Goal: Task Accomplishment & Management: Use online tool/utility

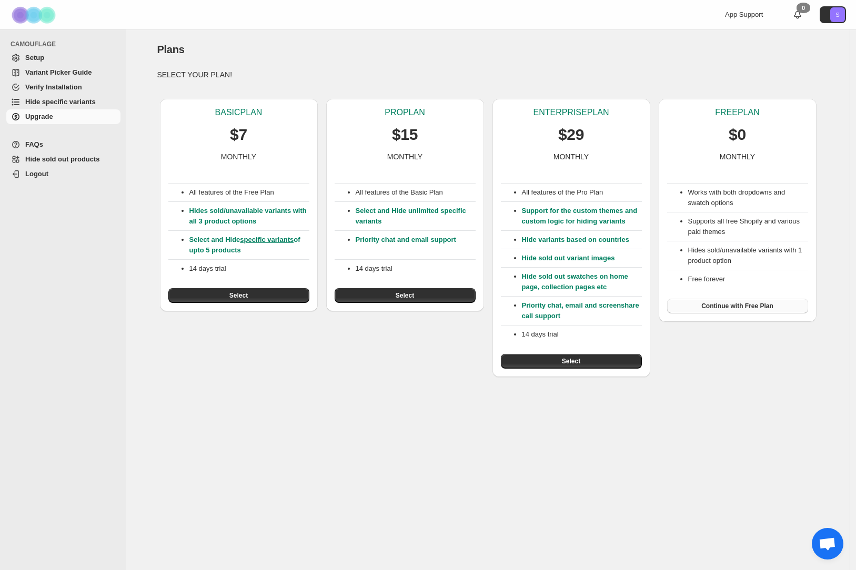
click at [776, 308] on button "Continue with Free Plan" at bounding box center [737, 306] width 141 height 15
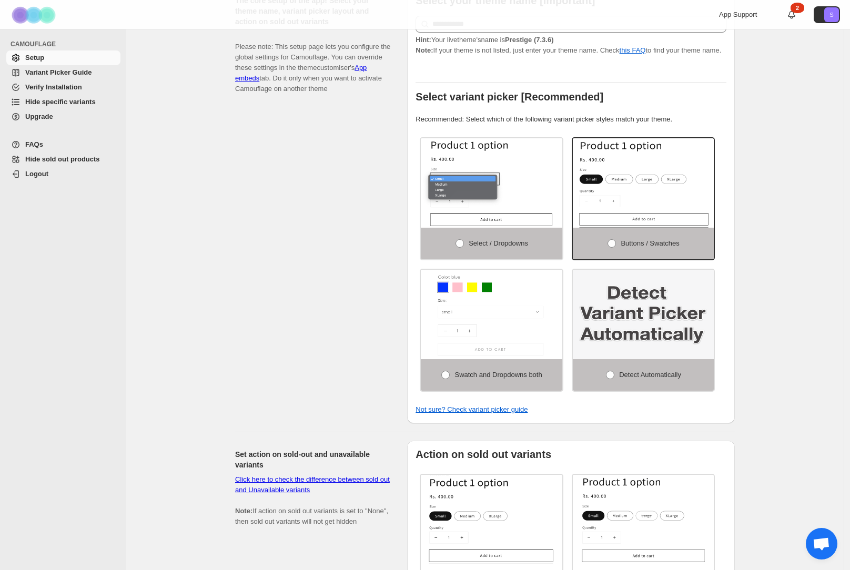
scroll to position [273, 0]
click at [674, 314] on img at bounding box center [644, 313] width 142 height 89
click at [611, 378] on span at bounding box center [610, 374] width 8 height 8
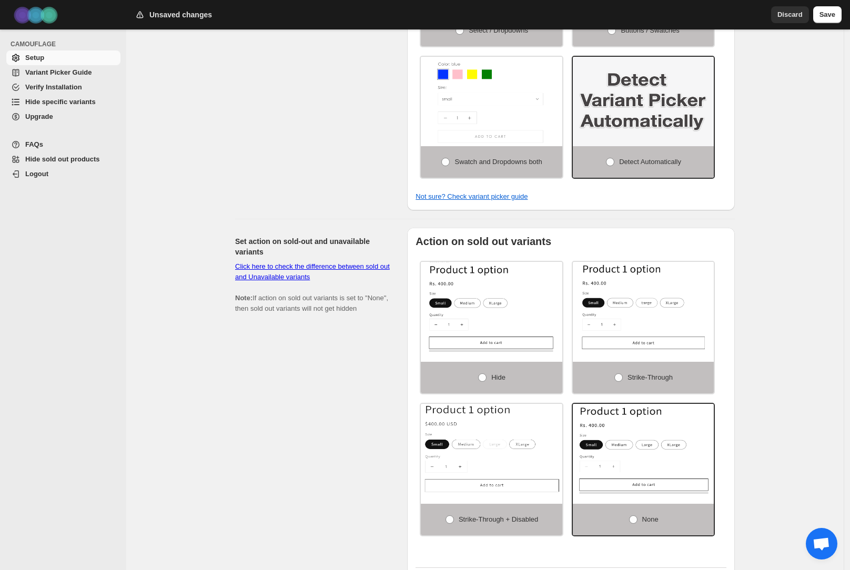
scroll to position [486, 0]
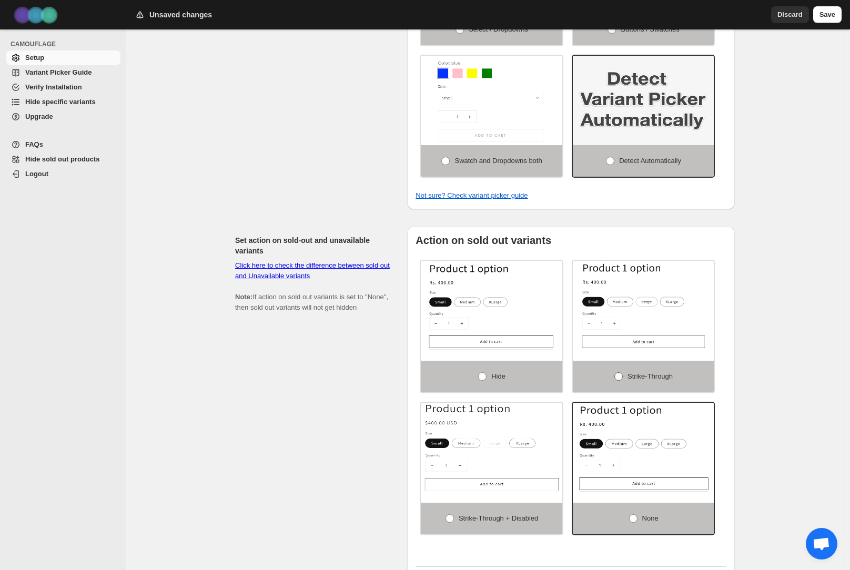
click at [619, 381] on span at bounding box center [618, 376] width 8 height 8
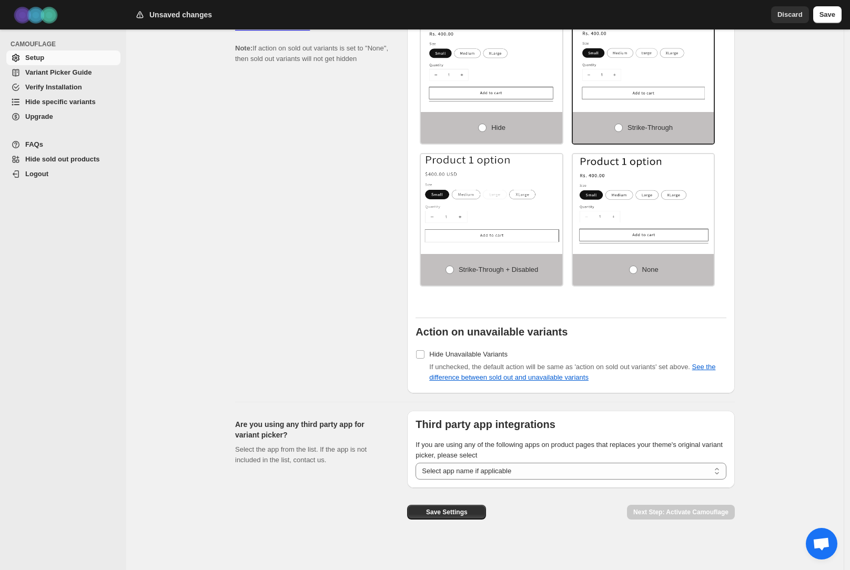
scroll to position [742, 0]
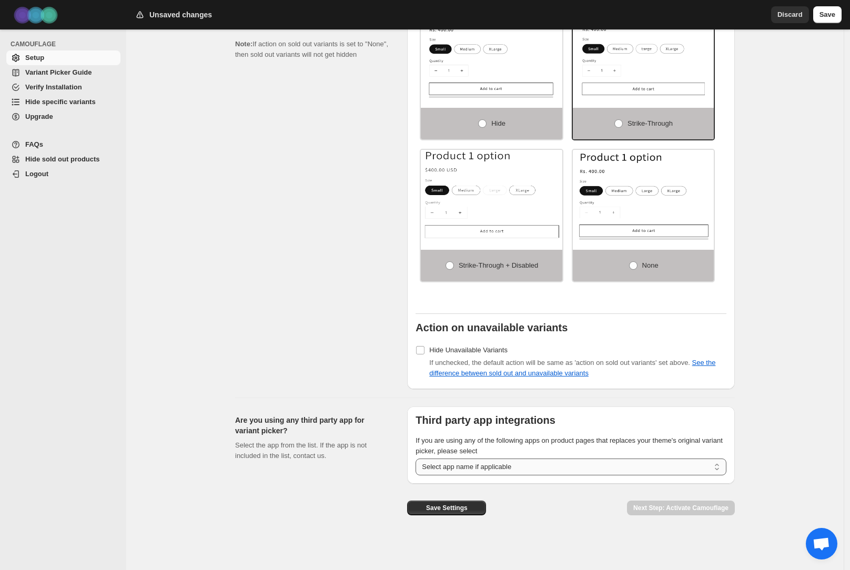
click at [433, 467] on select "**********" at bounding box center [571, 467] width 311 height 17
click at [439, 462] on select "**********" at bounding box center [571, 467] width 311 height 17
click at [431, 506] on span "Save Settings" at bounding box center [447, 508] width 42 height 8
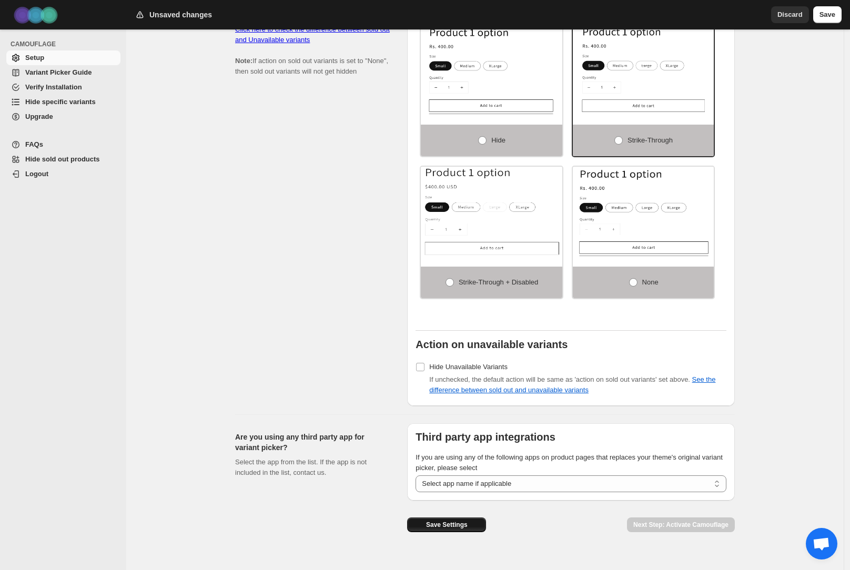
scroll to position [763, 0]
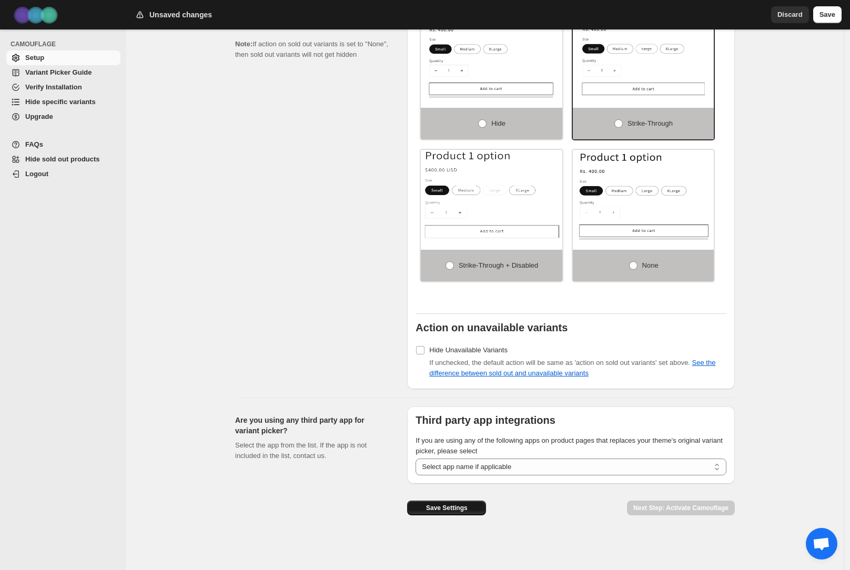
click at [429, 505] on span "Save Settings" at bounding box center [447, 508] width 42 height 8
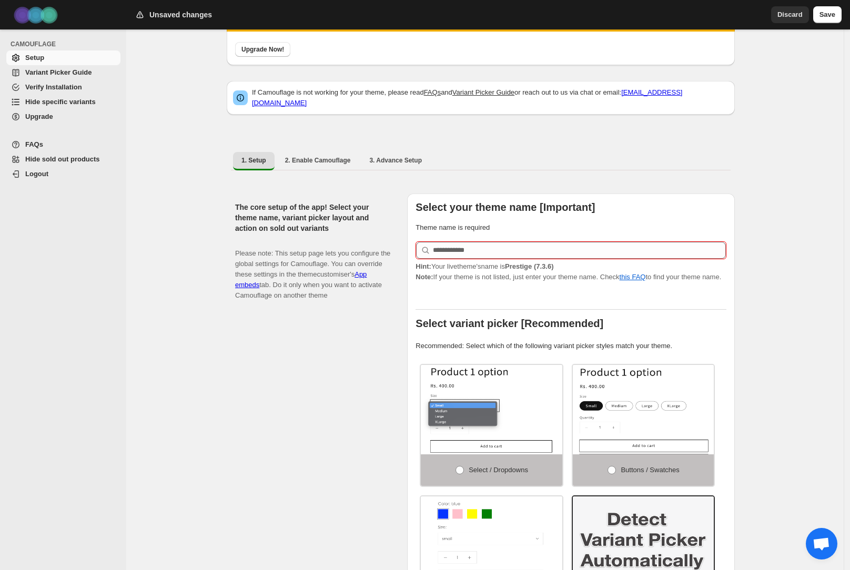
scroll to position [70, 0]
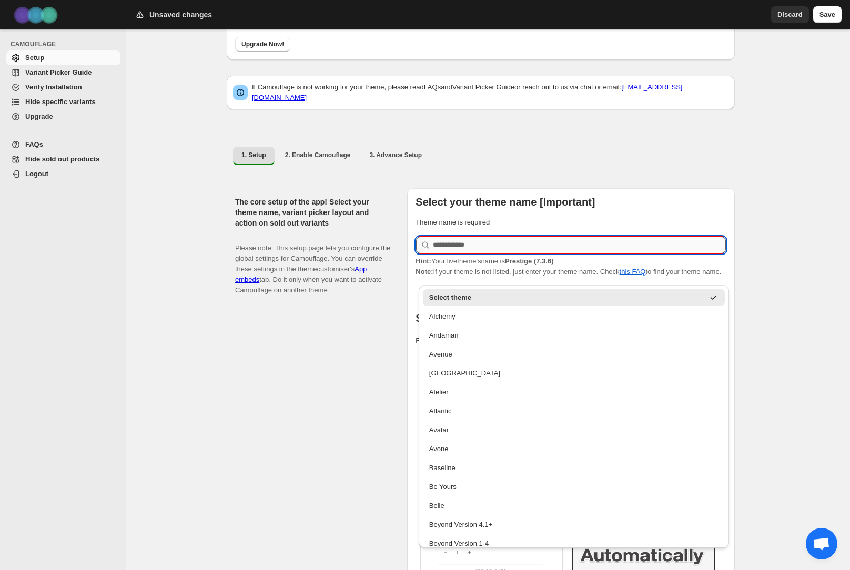
click at [450, 244] on input "text" at bounding box center [579, 245] width 293 height 17
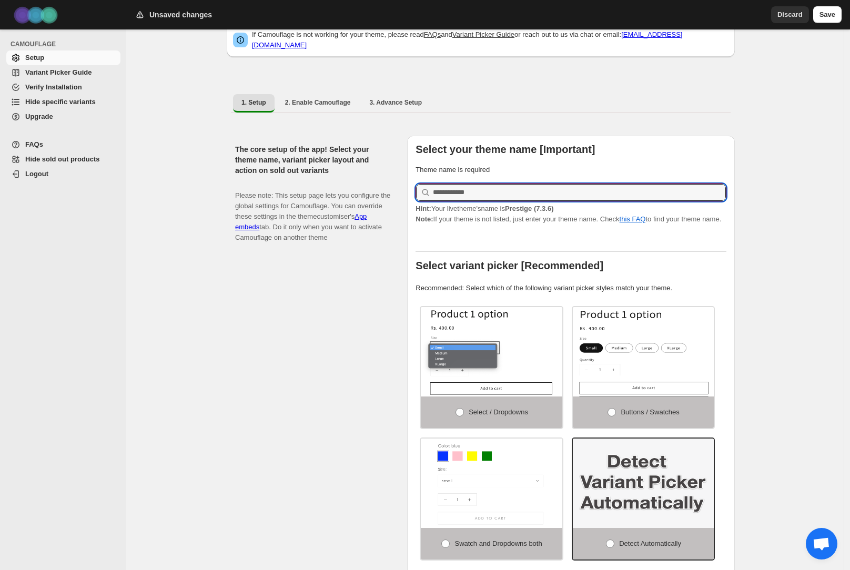
scroll to position [122, 0]
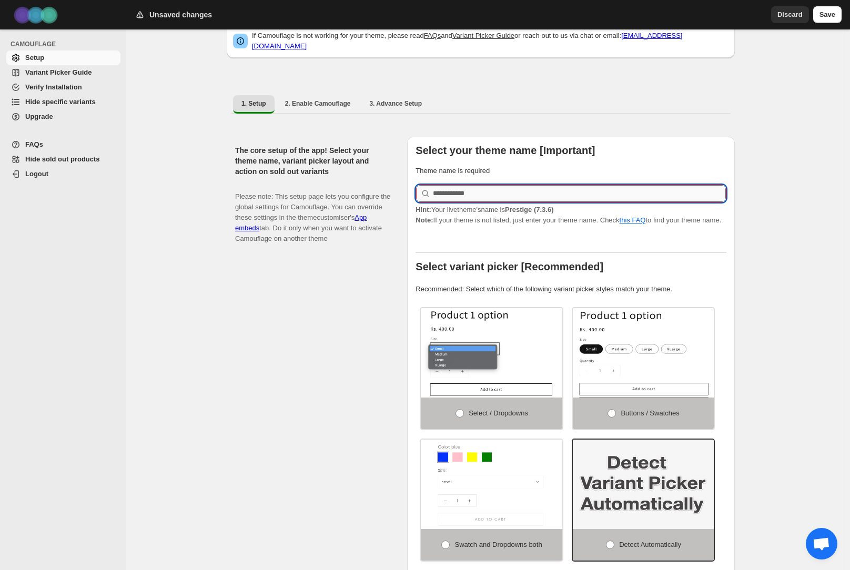
click at [441, 189] on input "text" at bounding box center [579, 193] width 293 height 17
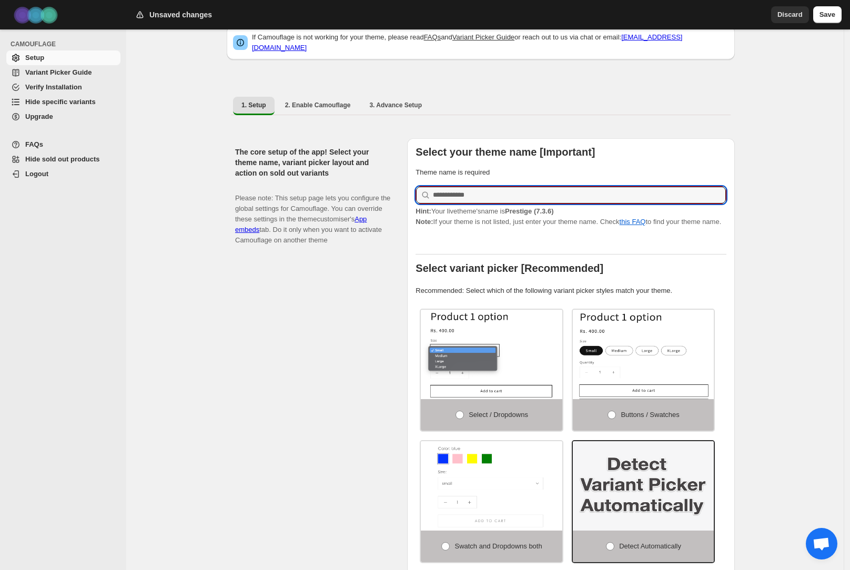
scroll to position [115, 0]
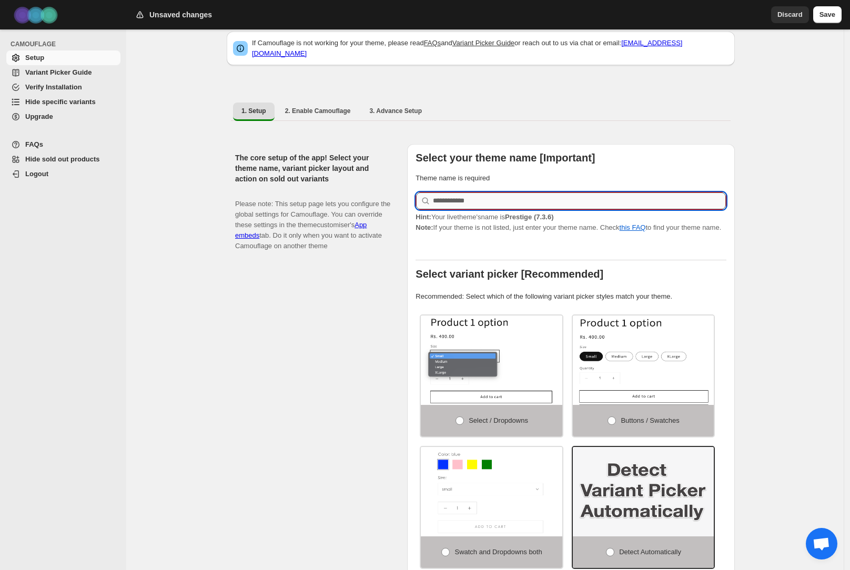
click at [443, 198] on input "text" at bounding box center [579, 201] width 293 height 17
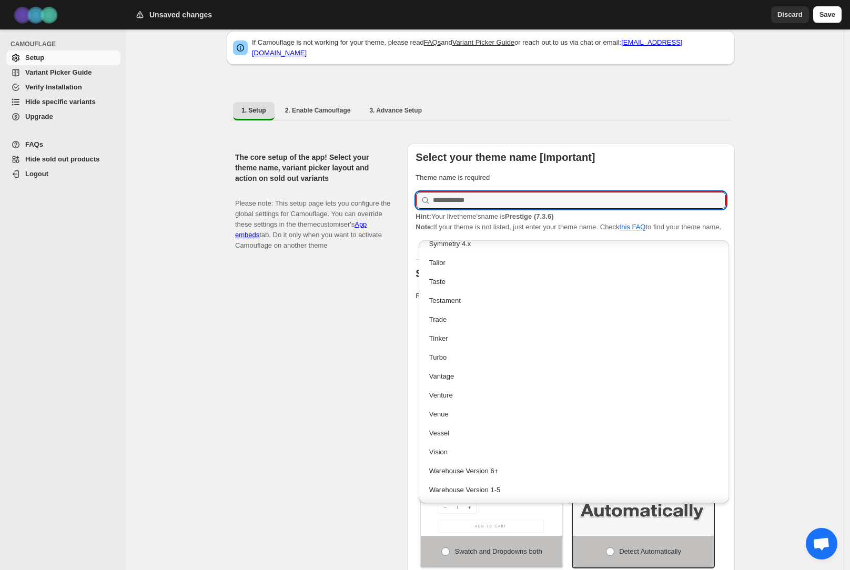
scroll to position [2376, 0]
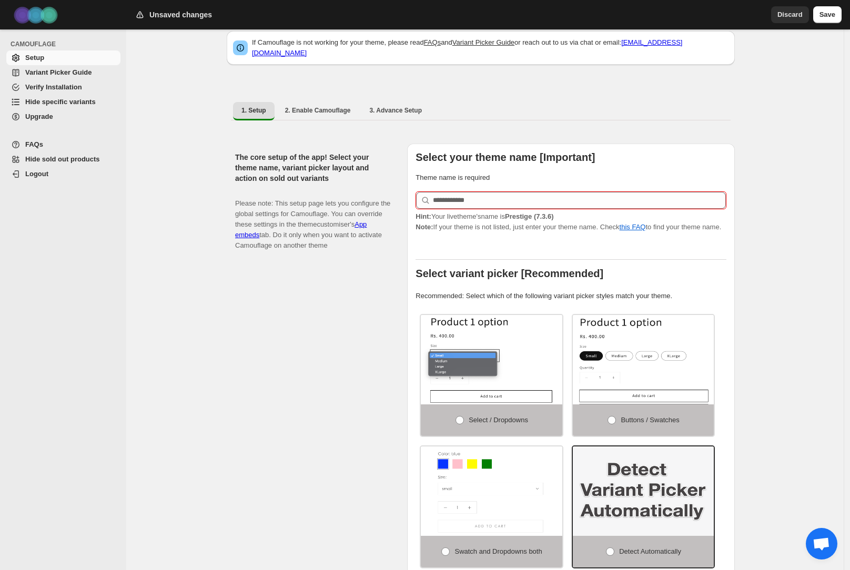
click at [349, 291] on div "The core setup of the app! Select your theme name, variant picker layout and ac…" at bounding box center [317, 372] width 164 height 457
click at [780, 16] on span "Discard" at bounding box center [790, 14] width 25 height 11
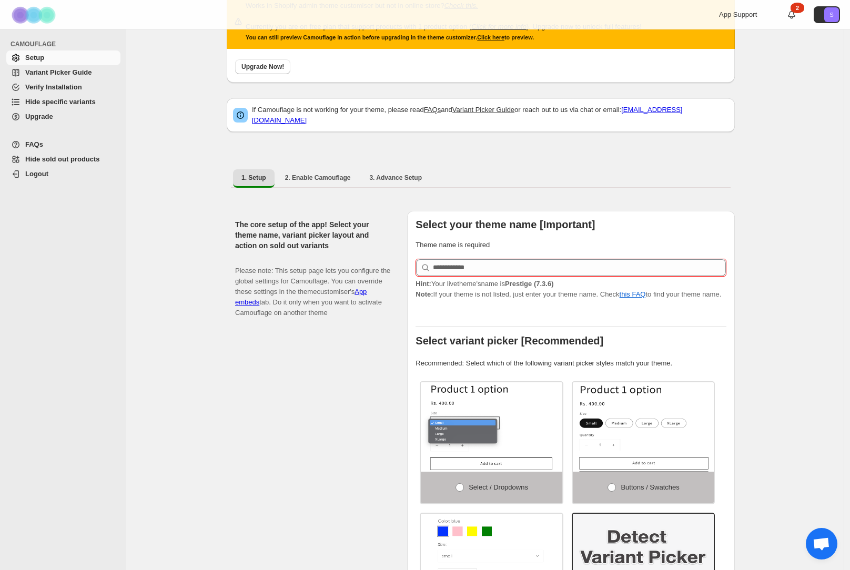
scroll to position [0, 0]
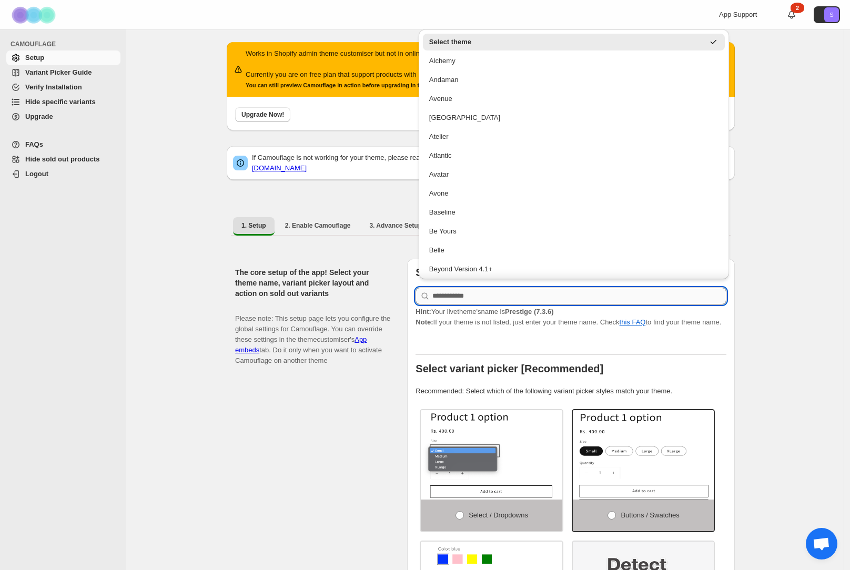
click at [505, 293] on input "text" at bounding box center [579, 296] width 294 height 17
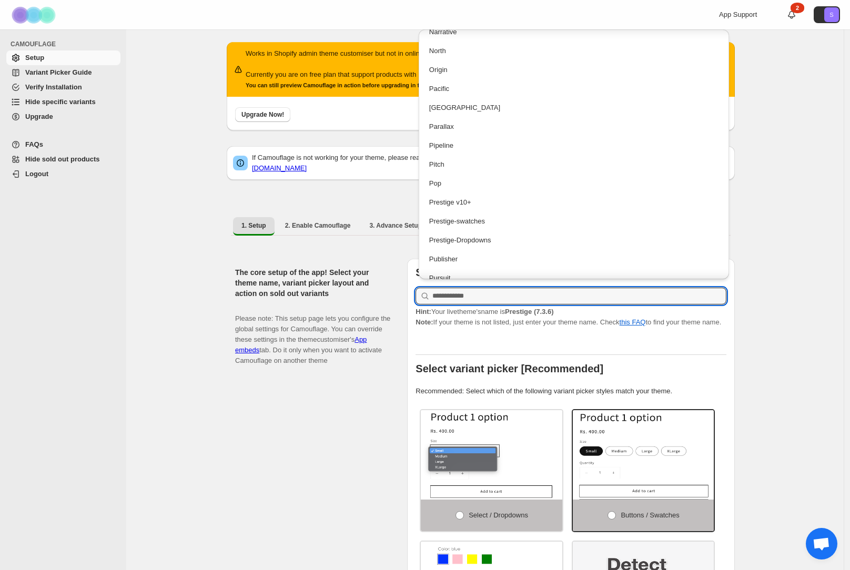
scroll to position [1622, 0]
click at [448, 203] on div "Prestige v10+" at bounding box center [574, 200] width 290 height 11
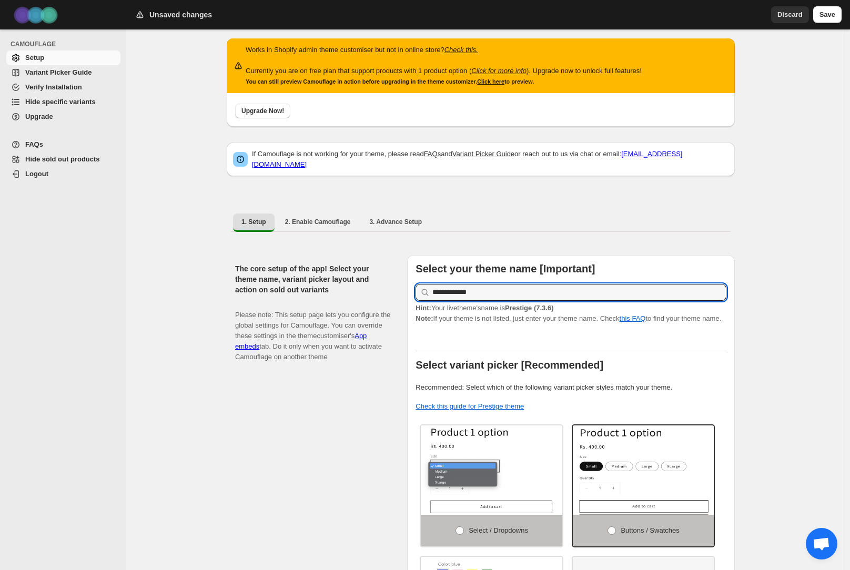
scroll to position [2, 0]
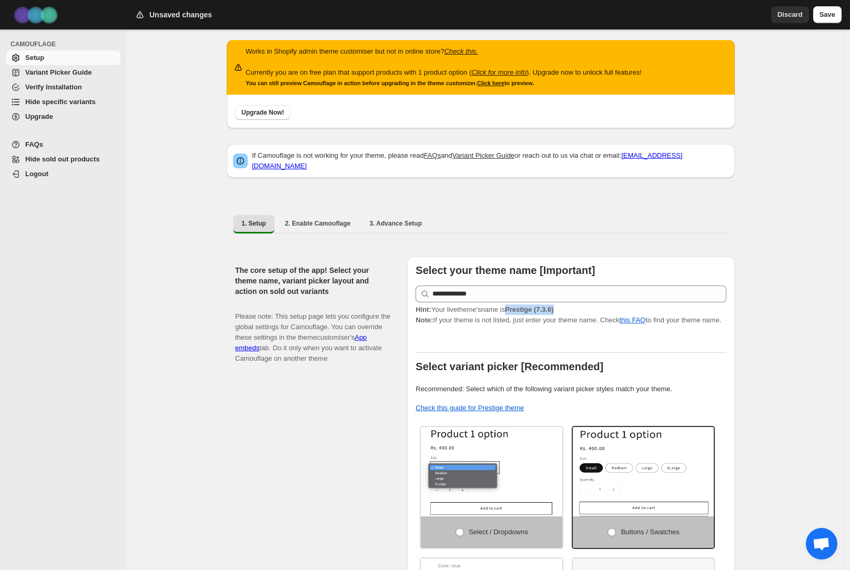
drag, startPoint x: 576, startPoint y: 301, endPoint x: 521, endPoint y: 303, distance: 54.7
click at [521, 305] on p "Hint: Your live theme's name is Prestige (7.3.6) Note: If your theme is not lis…" at bounding box center [571, 315] width 311 height 21
copy strong "Prestige (7.3.6)"
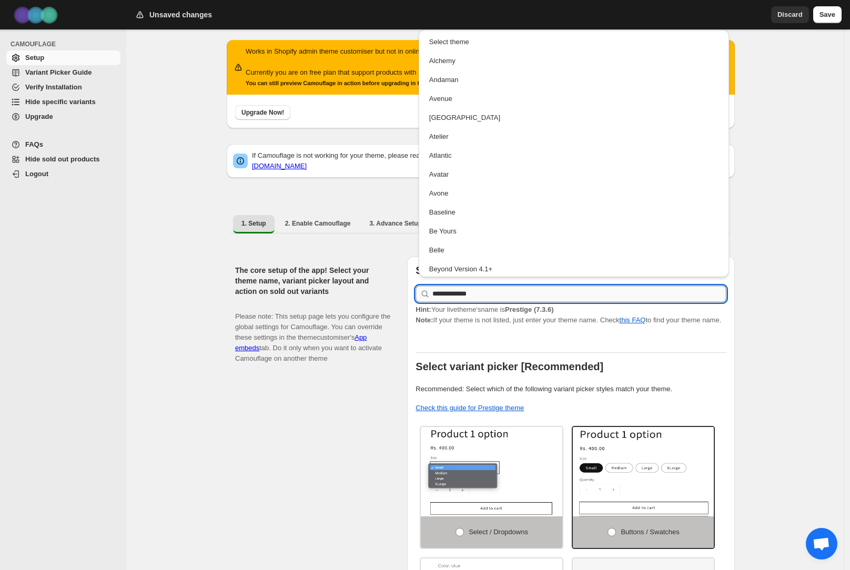
click at [533, 286] on input "**********" at bounding box center [579, 294] width 294 height 17
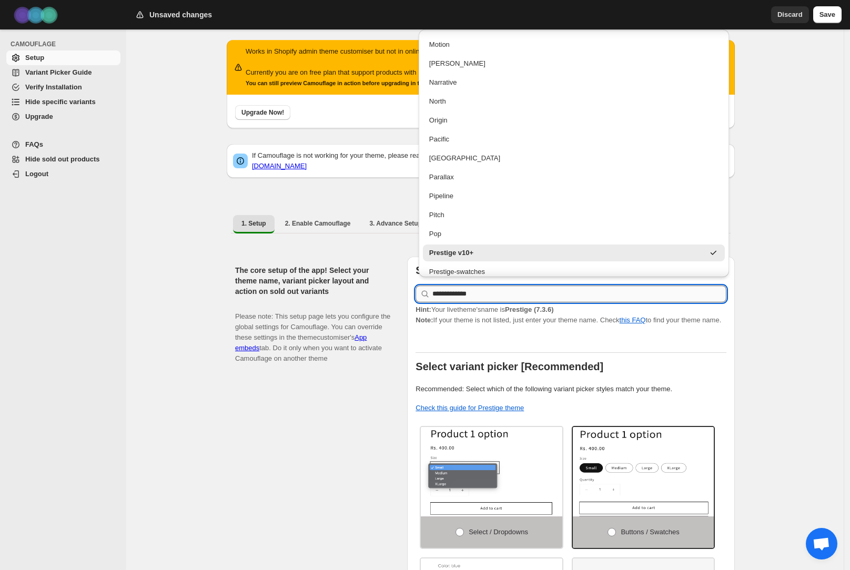
click at [533, 286] on input "**********" at bounding box center [579, 294] width 294 height 17
paste input "***"
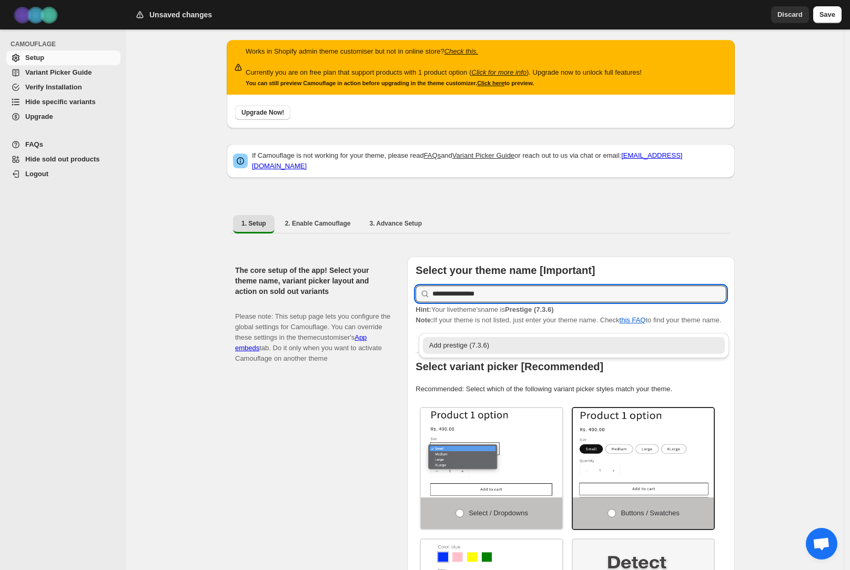
type input "**********"
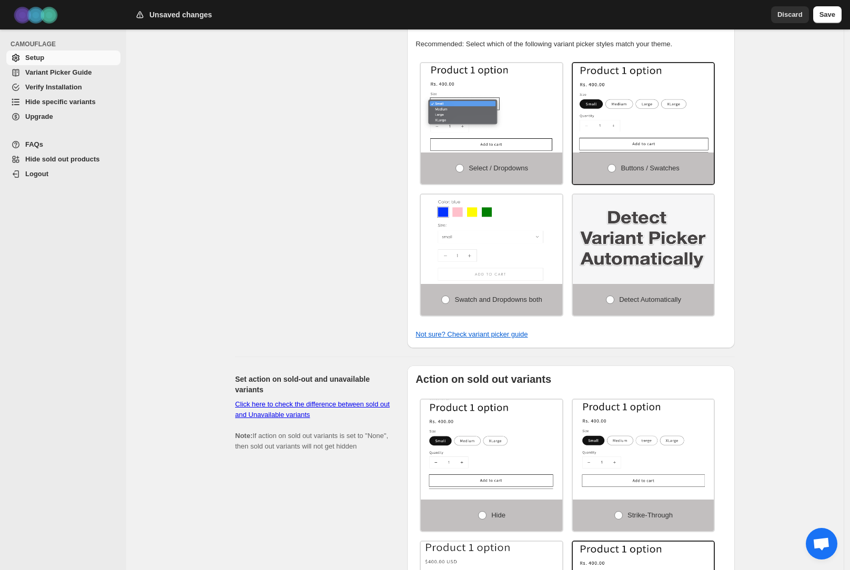
scroll to position [348, 0]
click at [612, 302] on span at bounding box center [610, 299] width 8 height 8
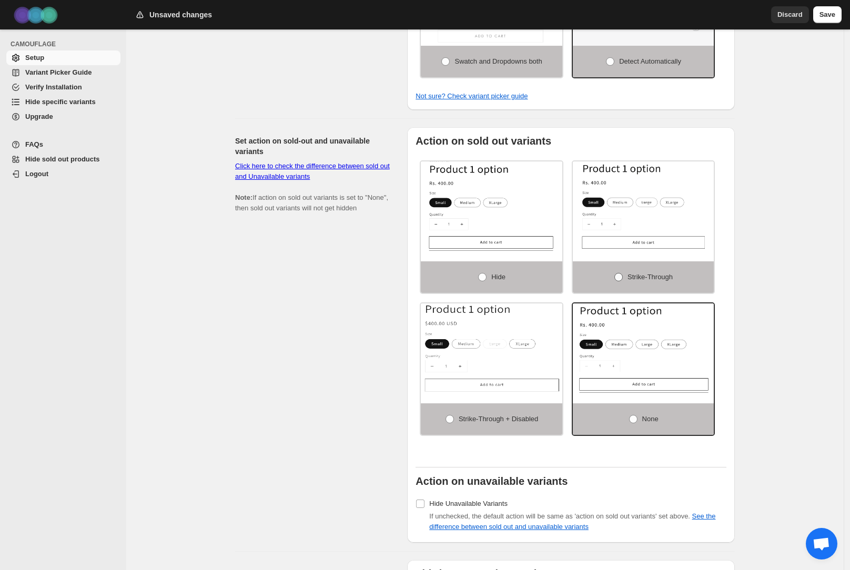
scroll to position [586, 0]
click at [621, 281] on span at bounding box center [618, 277] width 8 height 8
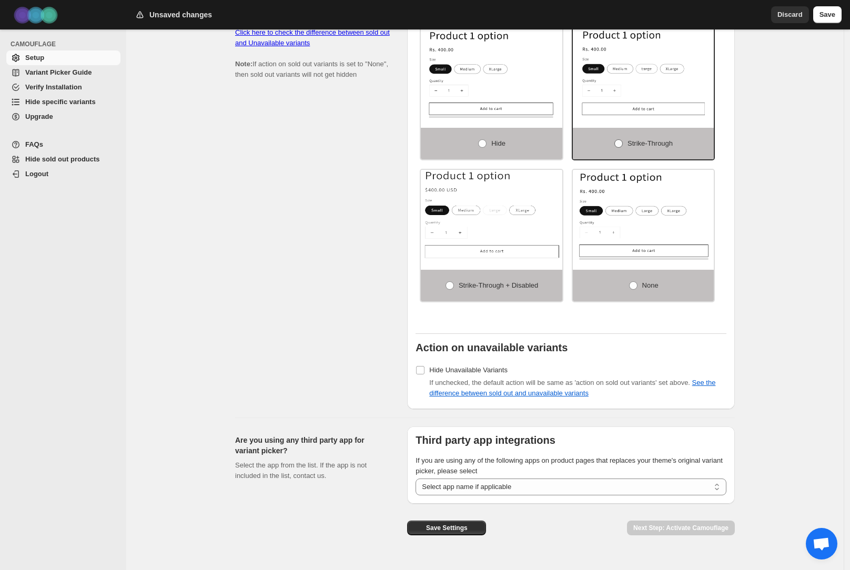
scroll to position [742, 0]
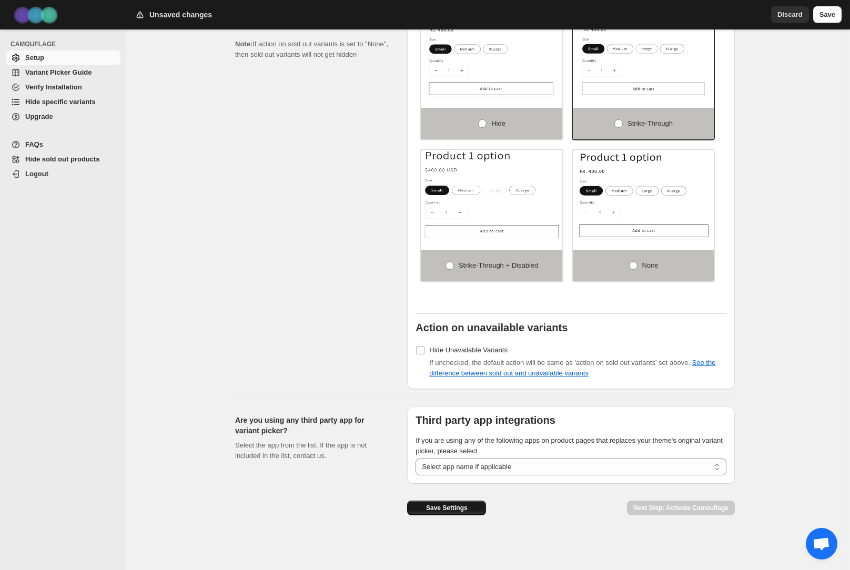
click at [462, 508] on span "Save Settings" at bounding box center [447, 508] width 42 height 8
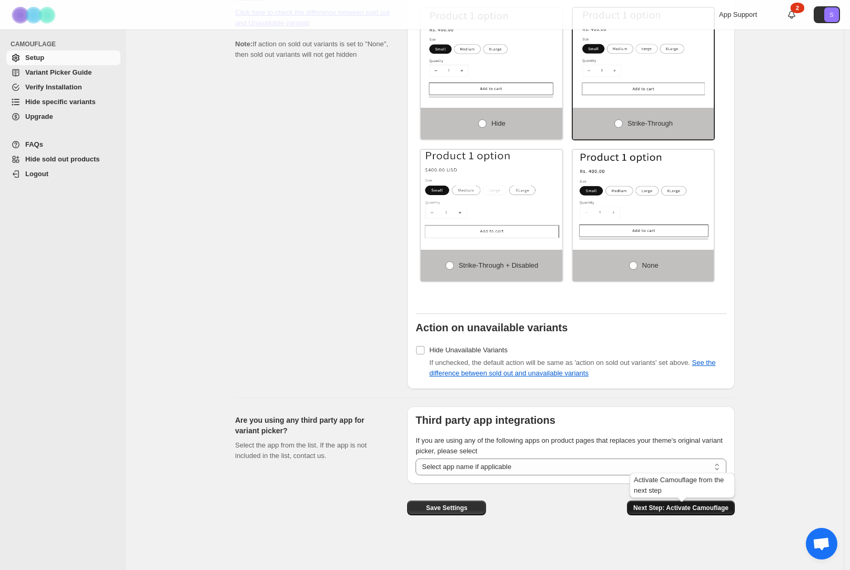
click at [656, 508] on span "Next Step: Activate Camouflage" at bounding box center [680, 508] width 95 height 8
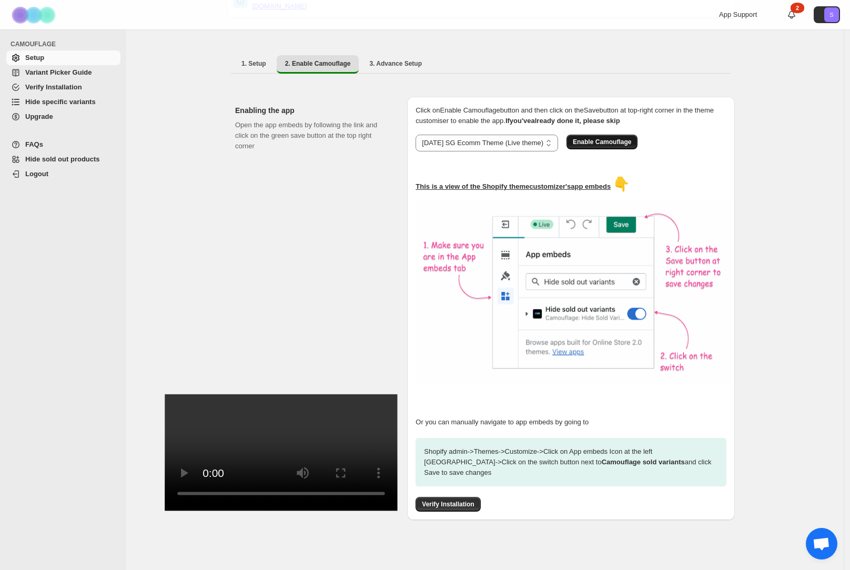
click at [625, 138] on span "Enable Camouflage" at bounding box center [602, 142] width 58 height 8
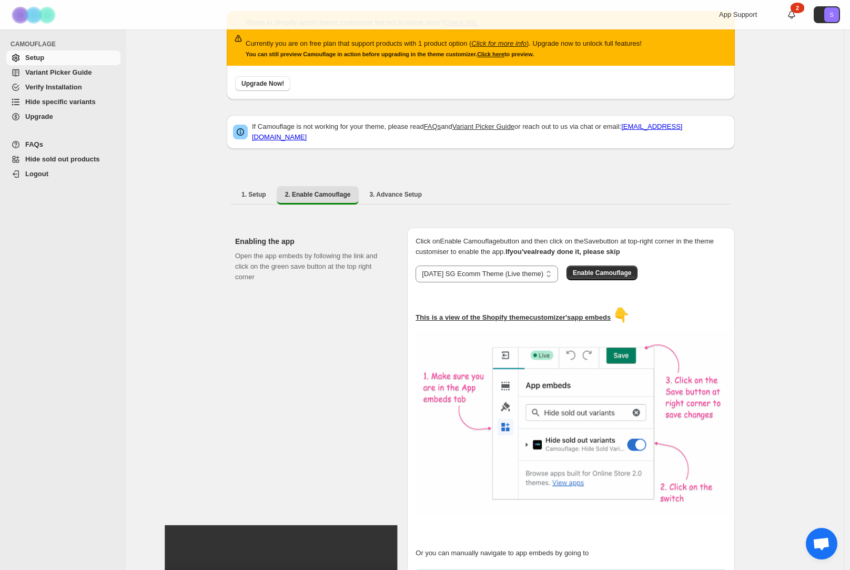
scroll to position [0, 0]
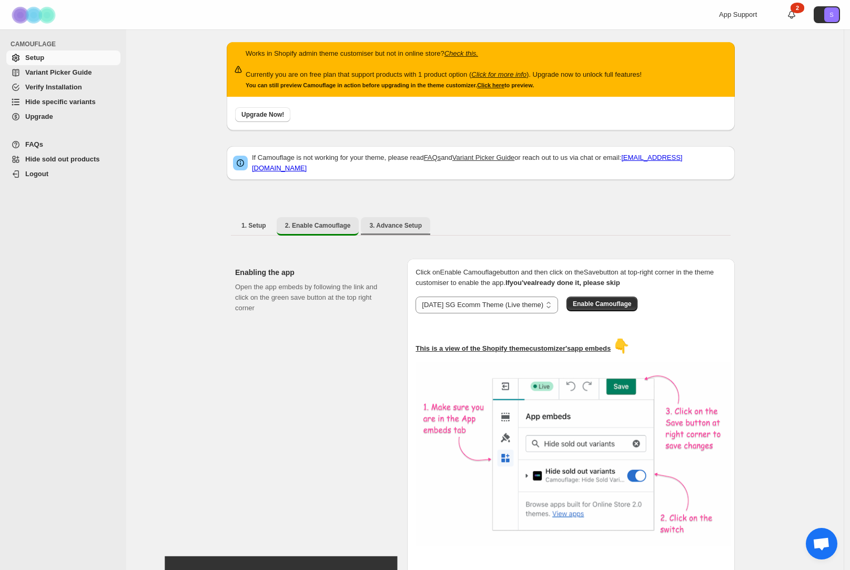
click at [416, 221] on span "3. Advance Setup" at bounding box center [395, 225] width 53 height 8
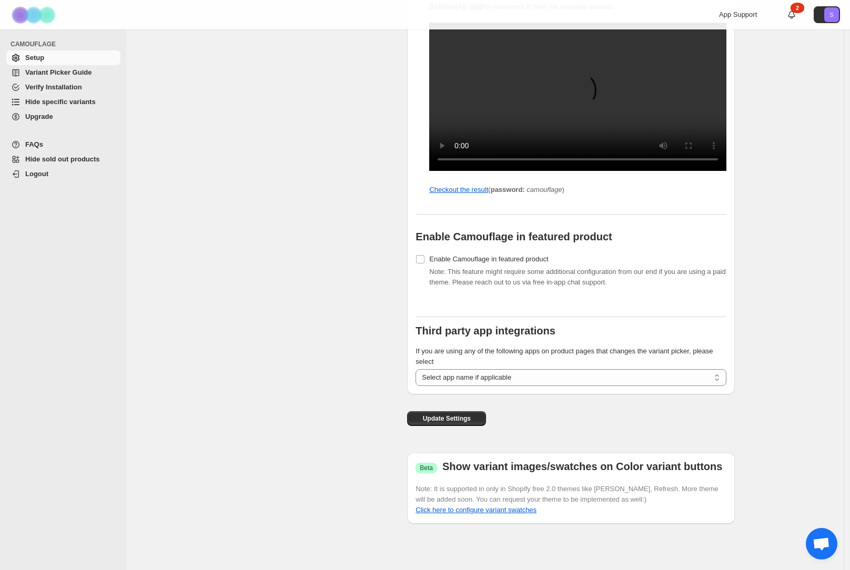
scroll to position [1072, 0]
click at [74, 74] on span "Variant Picker Guide" at bounding box center [58, 72] width 66 height 8
